Goal: Information Seeking & Learning: Learn about a topic

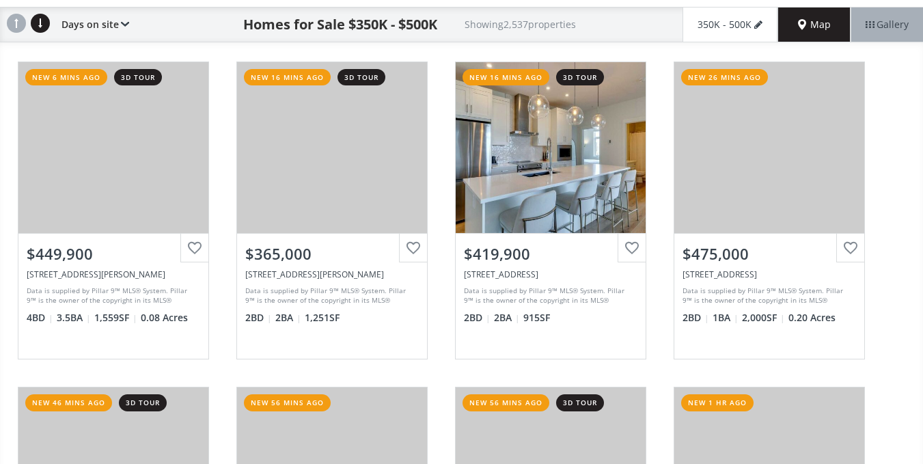
scroll to position [109, 0]
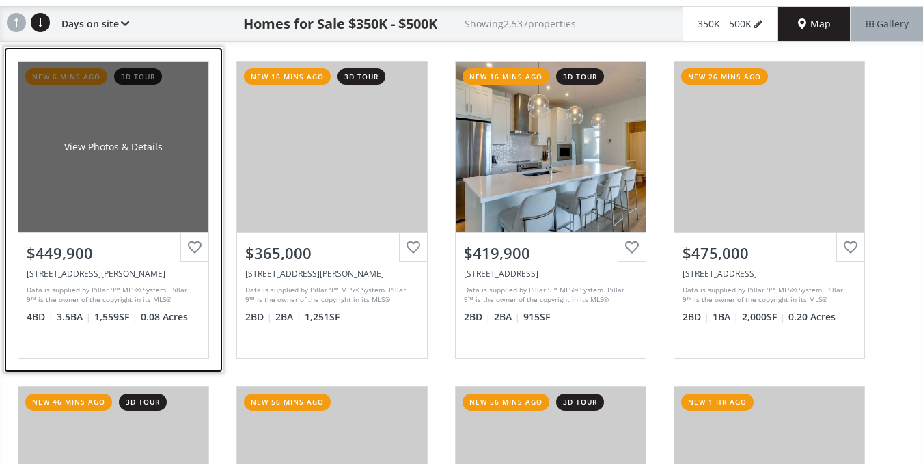
click at [100, 197] on div "View Photos & Details" at bounding box center [113, 147] width 190 height 171
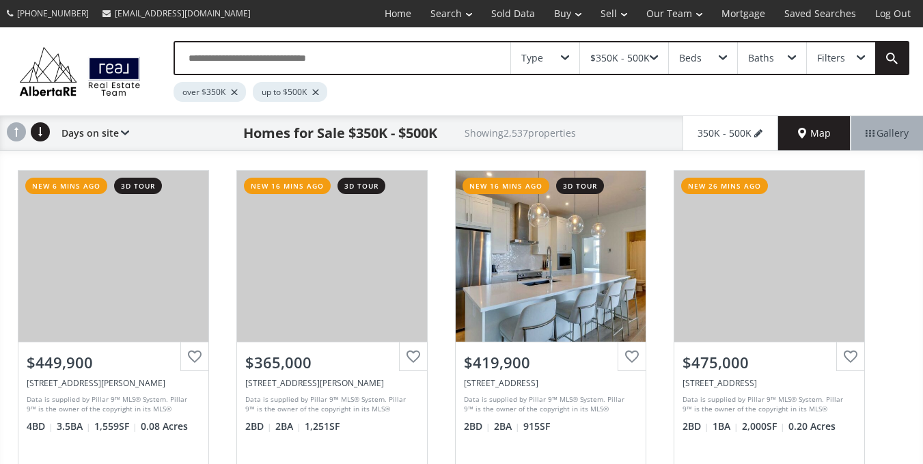
scroll to position [109, 0]
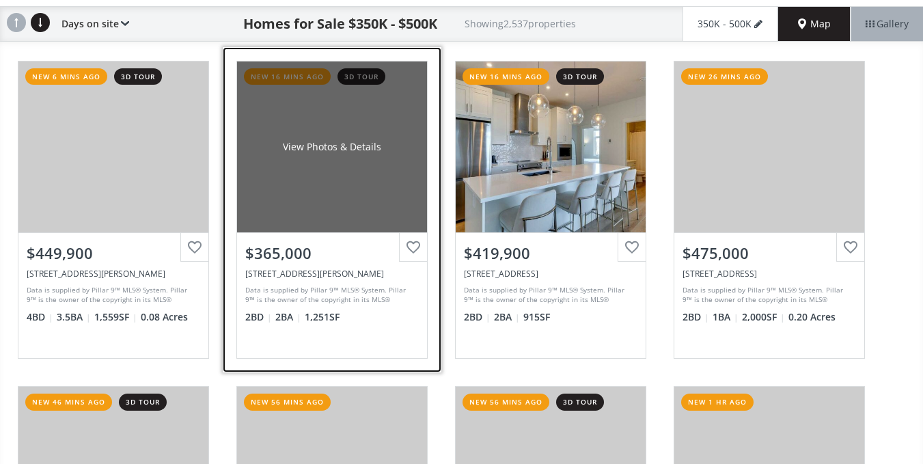
click at [325, 180] on div "View Photos & Details" at bounding box center [332, 147] width 190 height 171
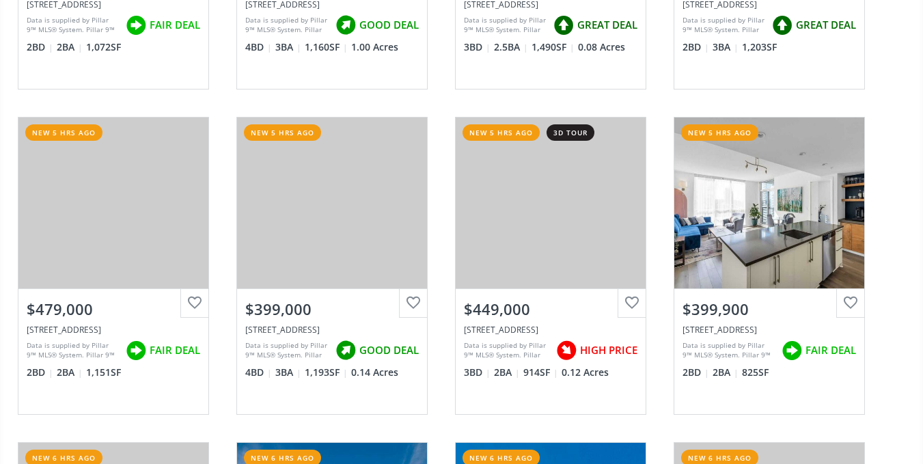
scroll to position [2333, 0]
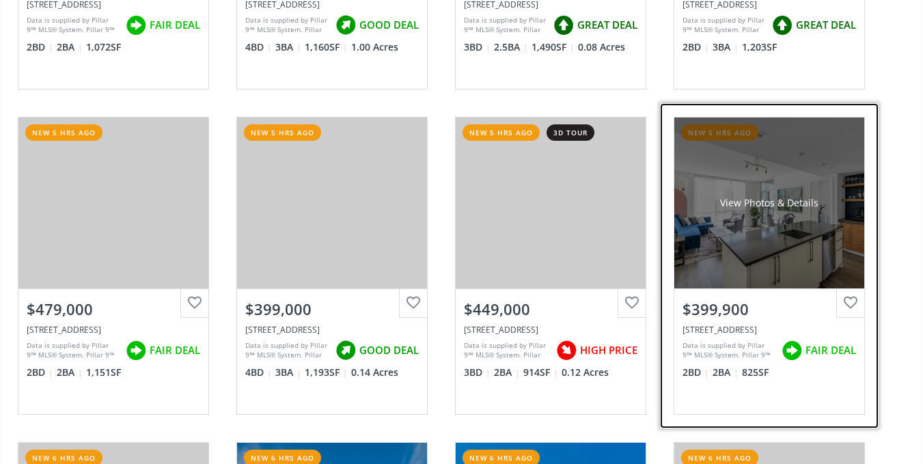
click at [749, 238] on div "View Photos & Details" at bounding box center [770, 203] width 190 height 171
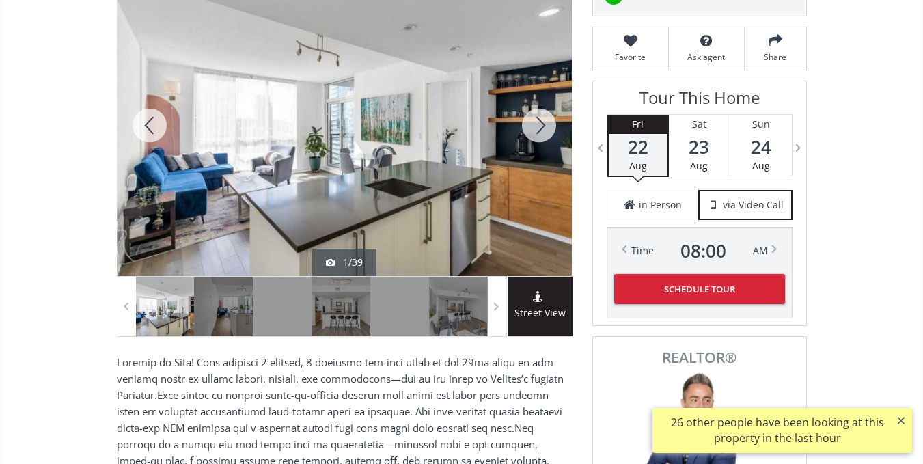
scroll to position [195, 0]
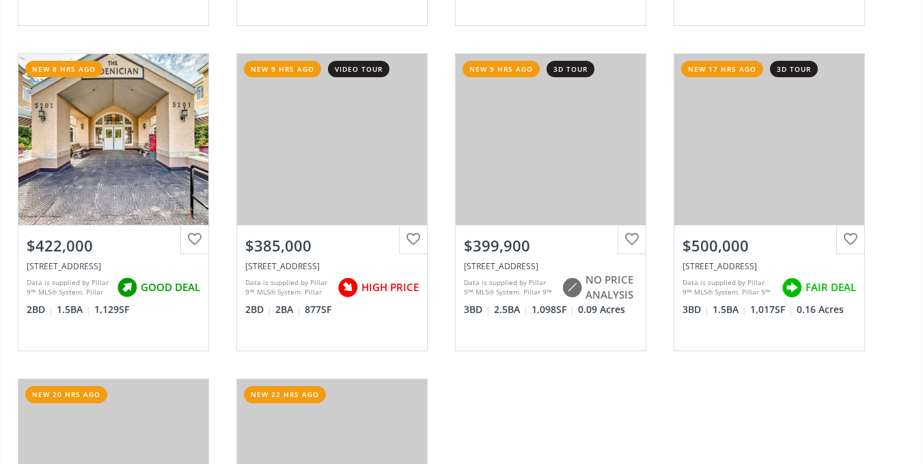
scroll to position [3699, 0]
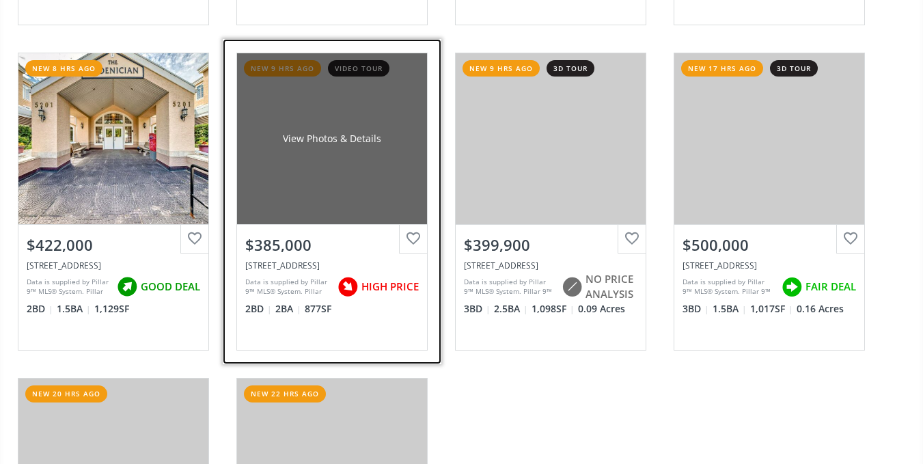
click at [311, 156] on div "View Photos & Details" at bounding box center [332, 138] width 190 height 171
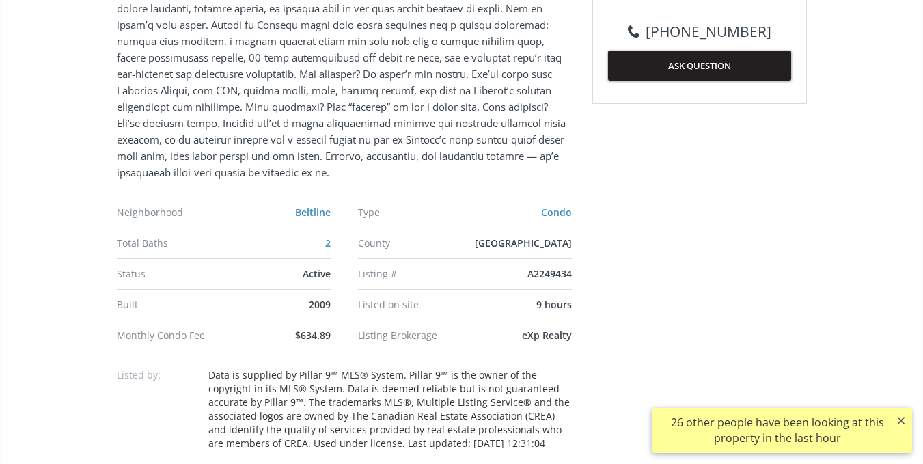
scroll to position [782, 0]
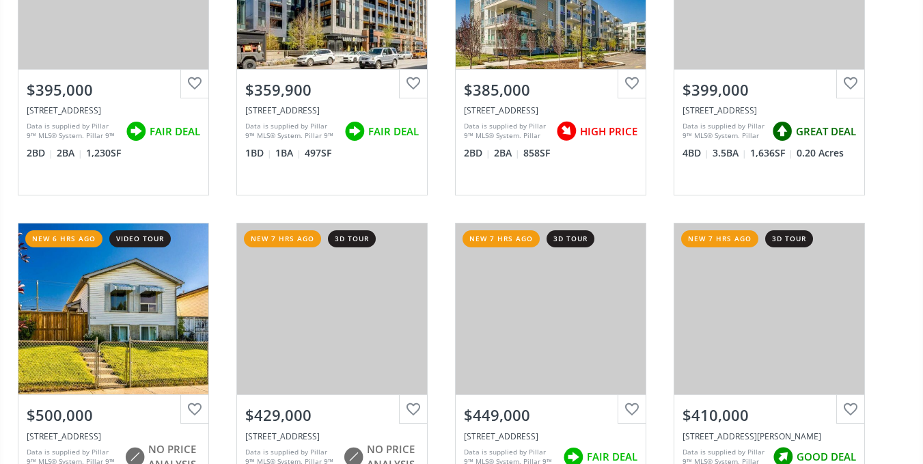
scroll to position [2984, 0]
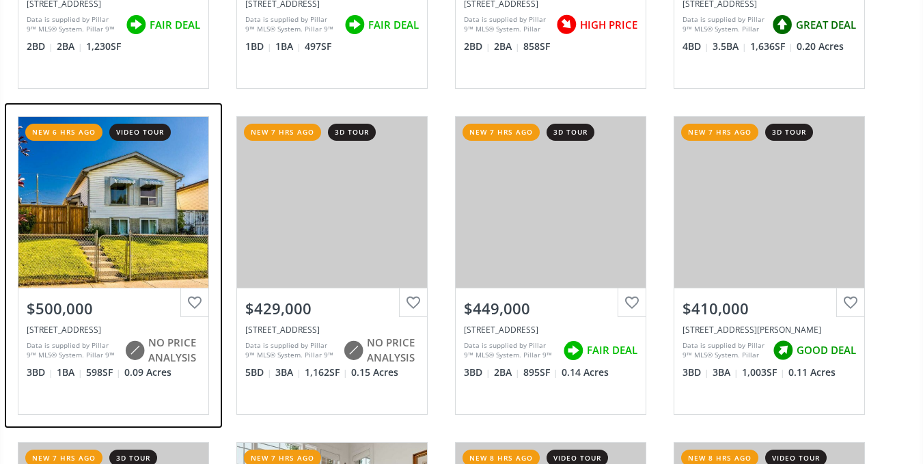
click at [207, 303] on div at bounding box center [194, 302] width 29 height 29
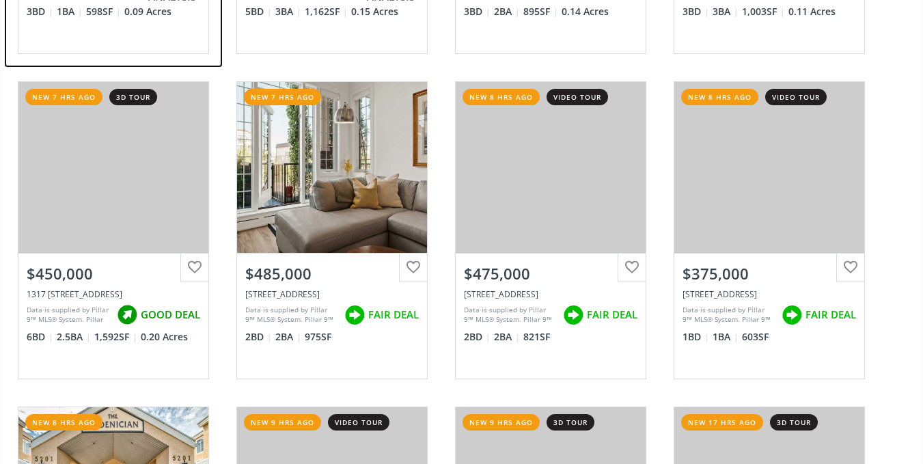
scroll to position [3344, 0]
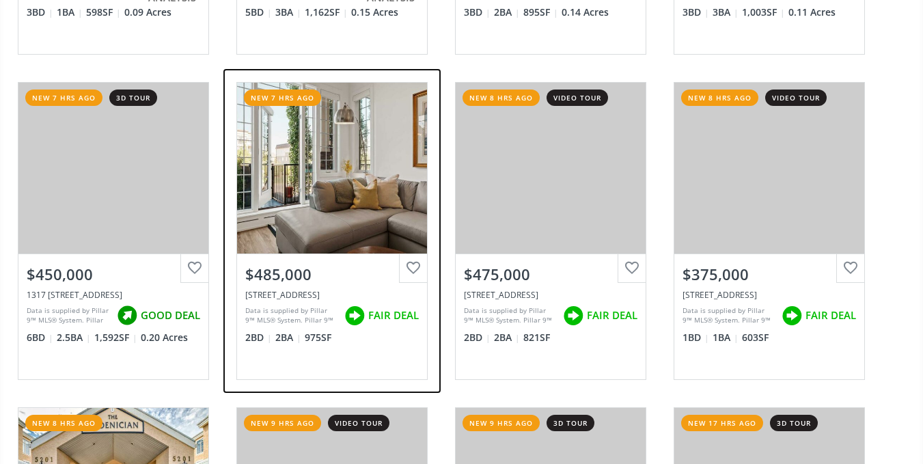
click at [314, 325] on div "Data is supplied by Pillar 9™ MLS® System. Pillar 9™ is the owner of the copyri…" at bounding box center [291, 316] width 92 height 21
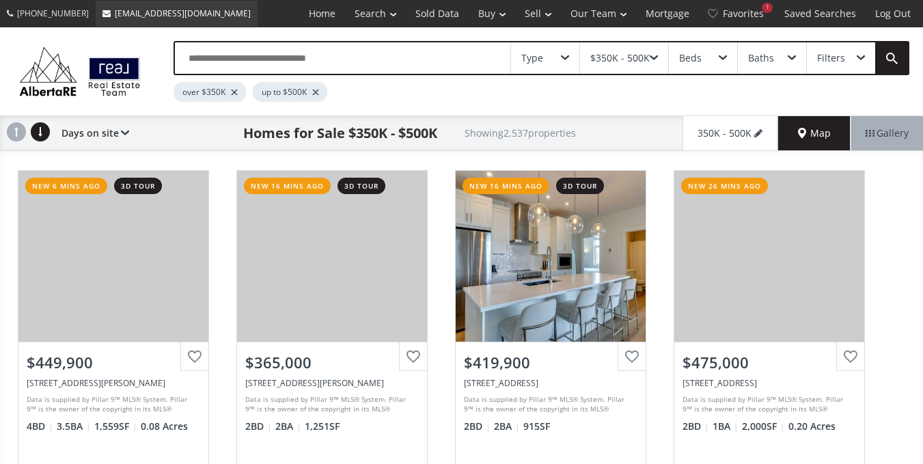
scroll to position [3344, 0]
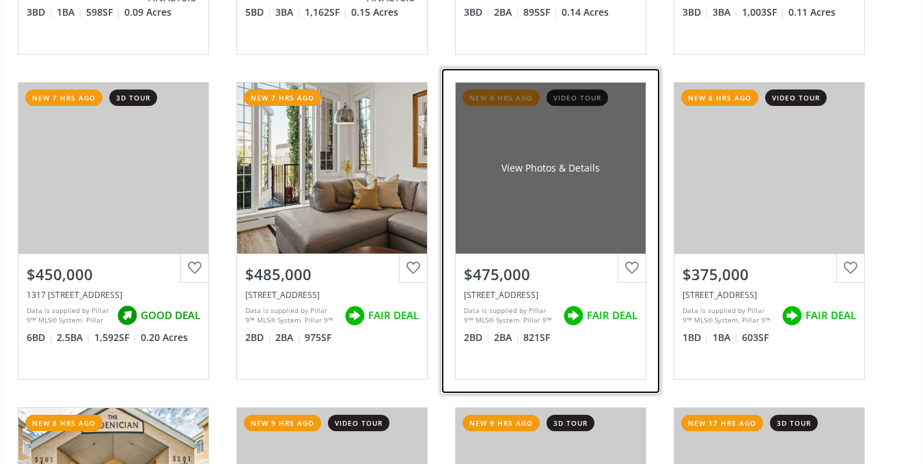
click at [518, 183] on div "View Photos & Details" at bounding box center [551, 168] width 190 height 171
